Goal: Obtain resource: Download file/media

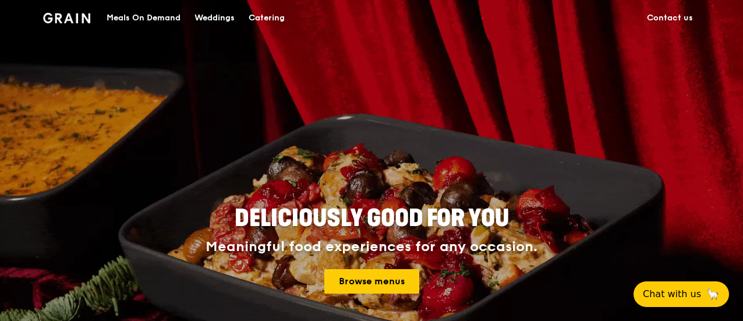
click at [274, 13] on div "Catering" at bounding box center [267, 18] width 36 height 35
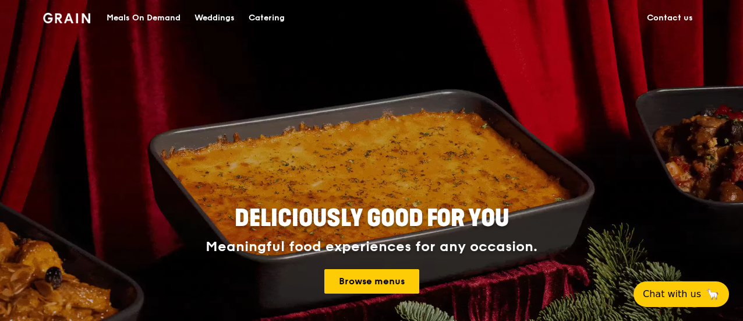
scroll to position [3, 0]
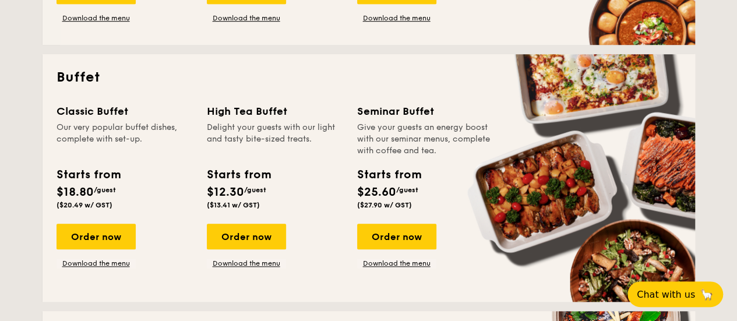
scroll to position [466, 0]
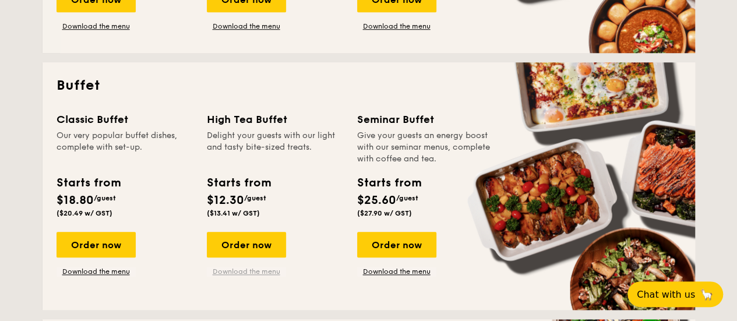
click at [240, 270] on link "Download the menu" at bounding box center [246, 271] width 79 height 9
